Goal: Task Accomplishment & Management: Use online tool/utility

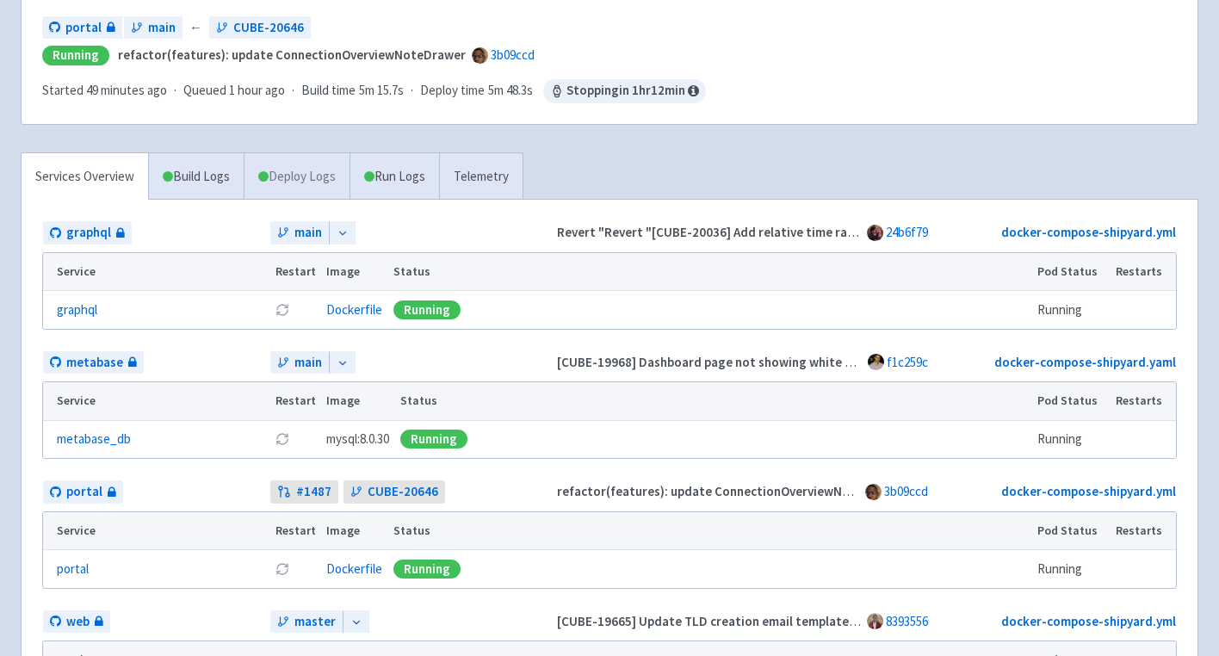
scroll to position [228, 0]
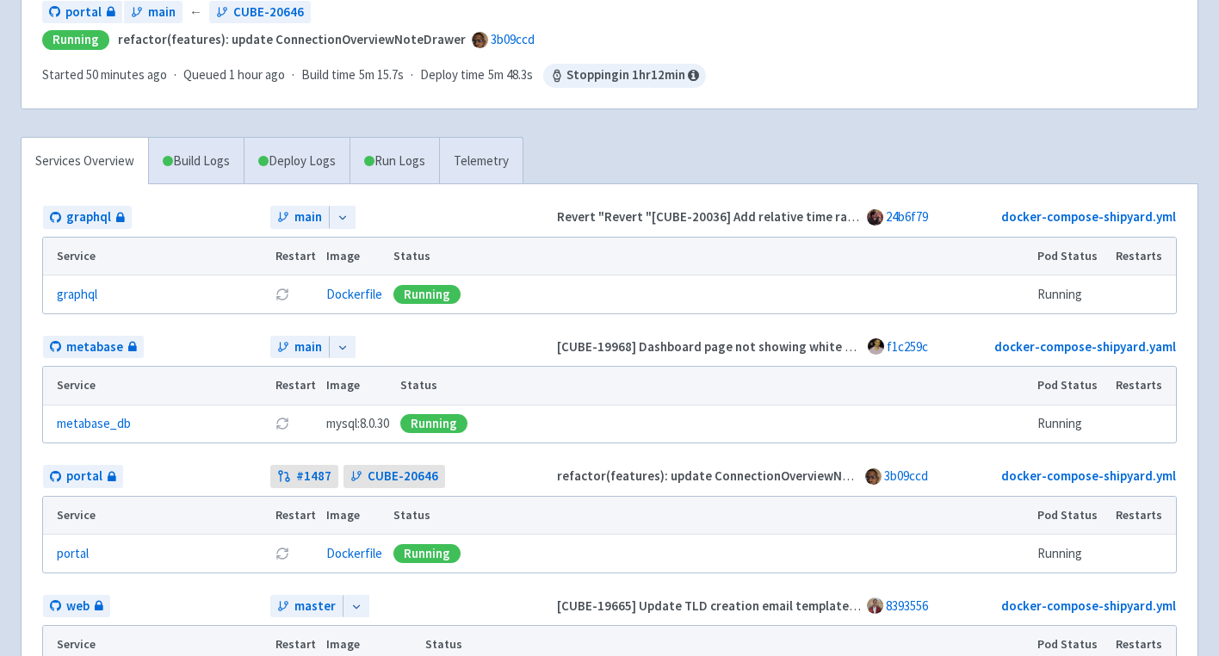
click at [347, 223] on icon at bounding box center [343, 218] width 12 height 12
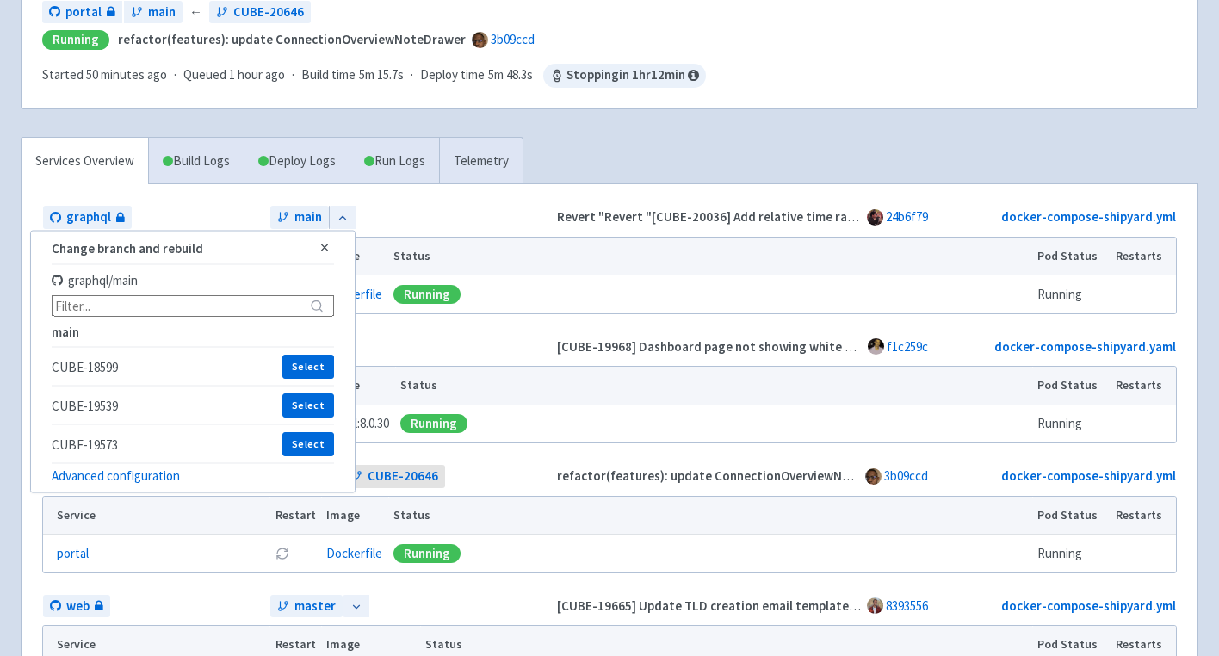
click at [275, 301] on input at bounding box center [193, 306] width 282 height 22
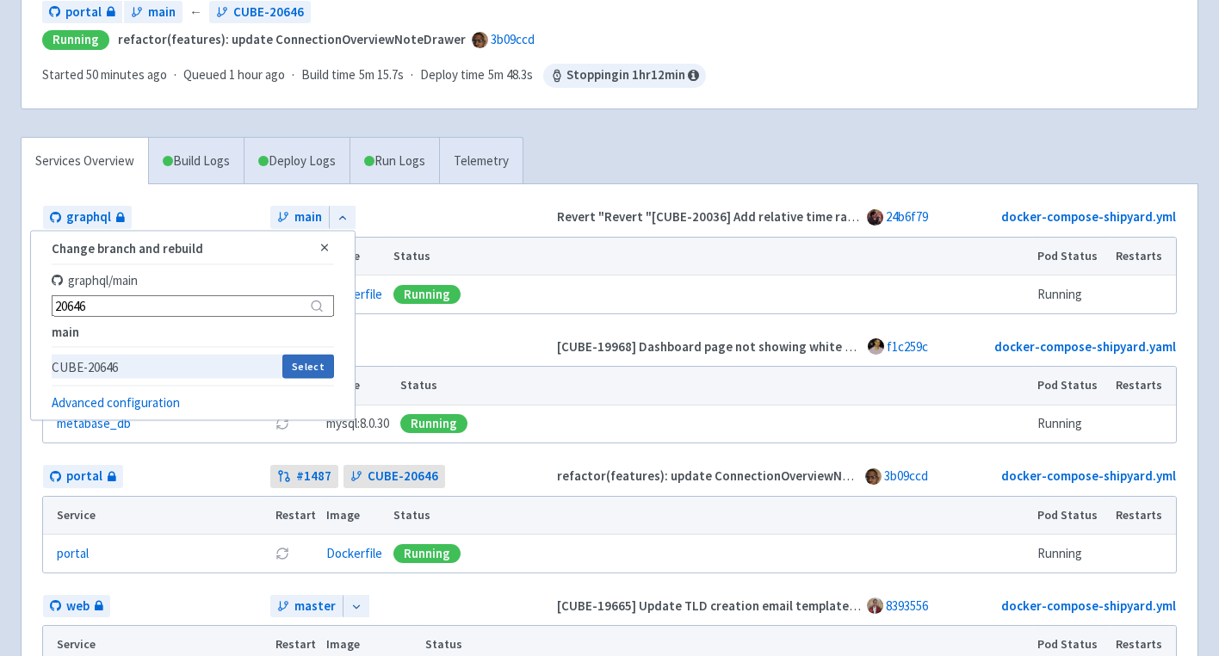
type input "20646"
click at [315, 365] on button "Select" at bounding box center [307, 367] width 51 height 24
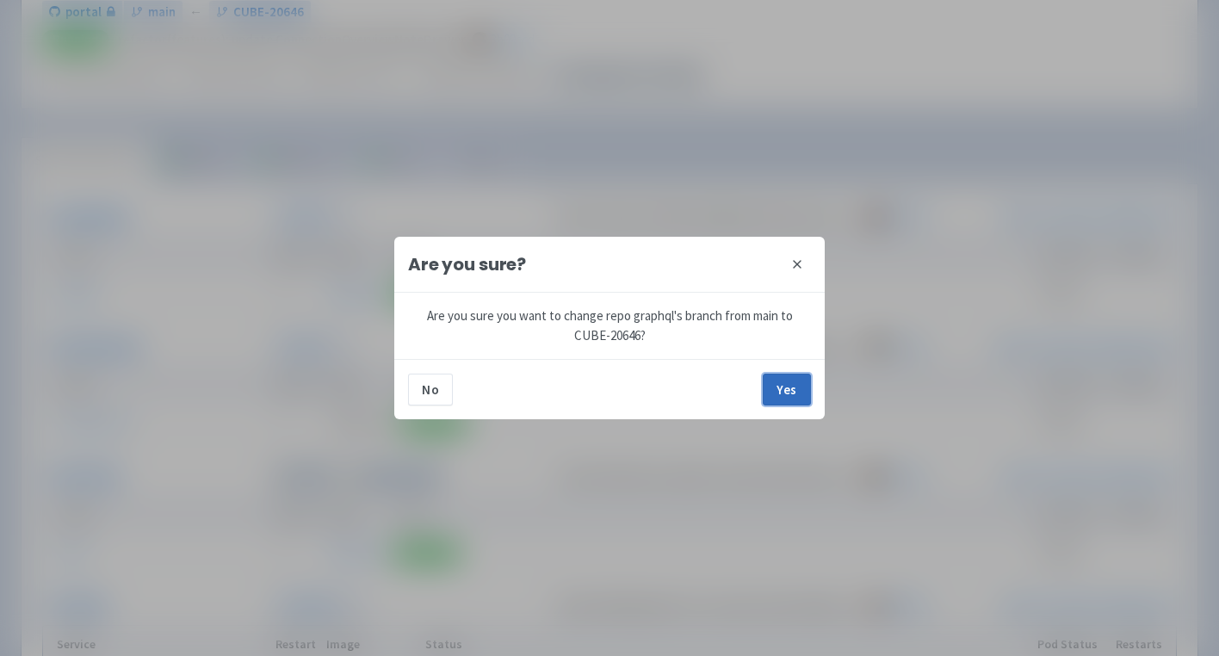
click at [795, 390] on button "Yes" at bounding box center [787, 389] width 48 height 31
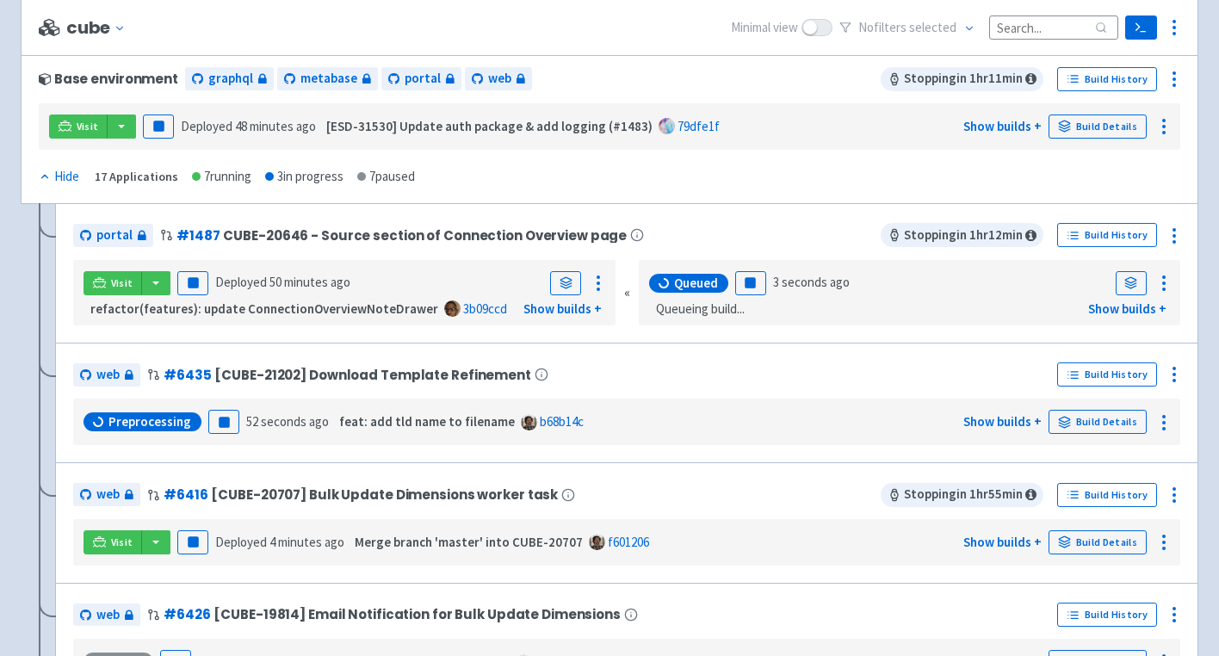
scroll to position [213, 0]
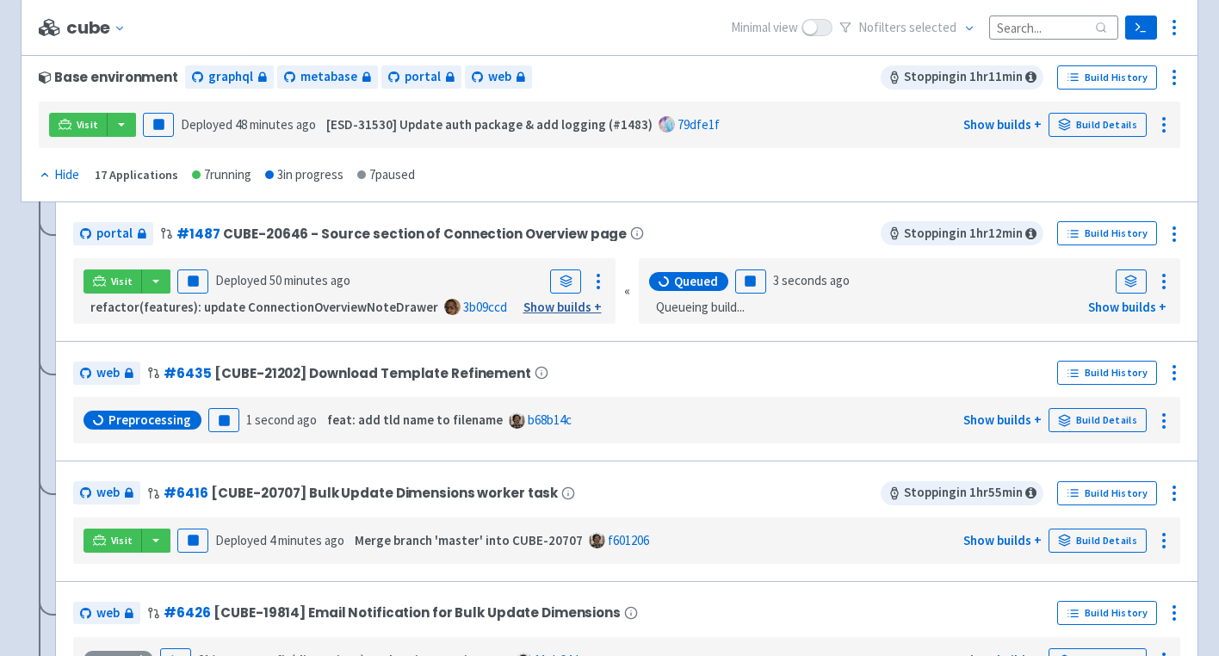
click at [585, 309] on link "Show builds +" at bounding box center [562, 307] width 78 height 16
